Goal: Task Accomplishment & Management: Manage account settings

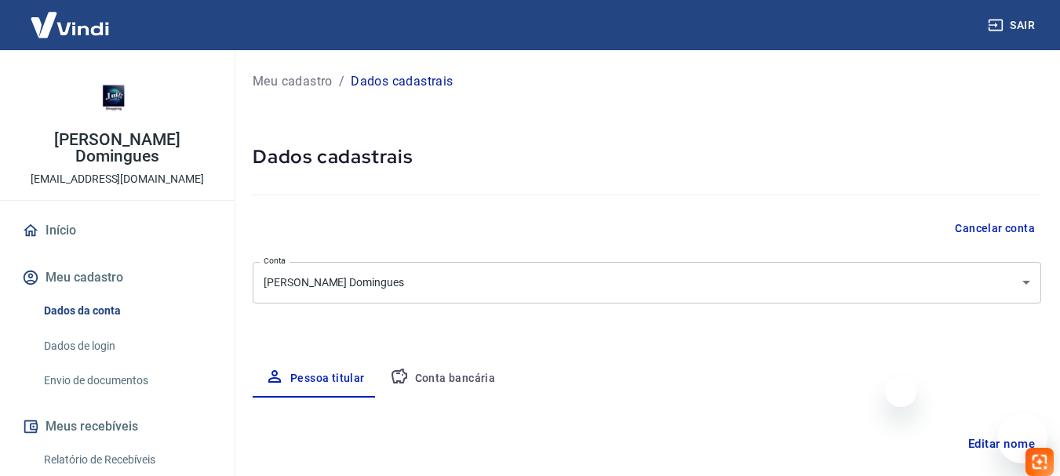
select select "SP"
select select "business"
select select "SP"
select select "business"
type input "[PHONE_NUMBER]"
